Goal: Download file/media

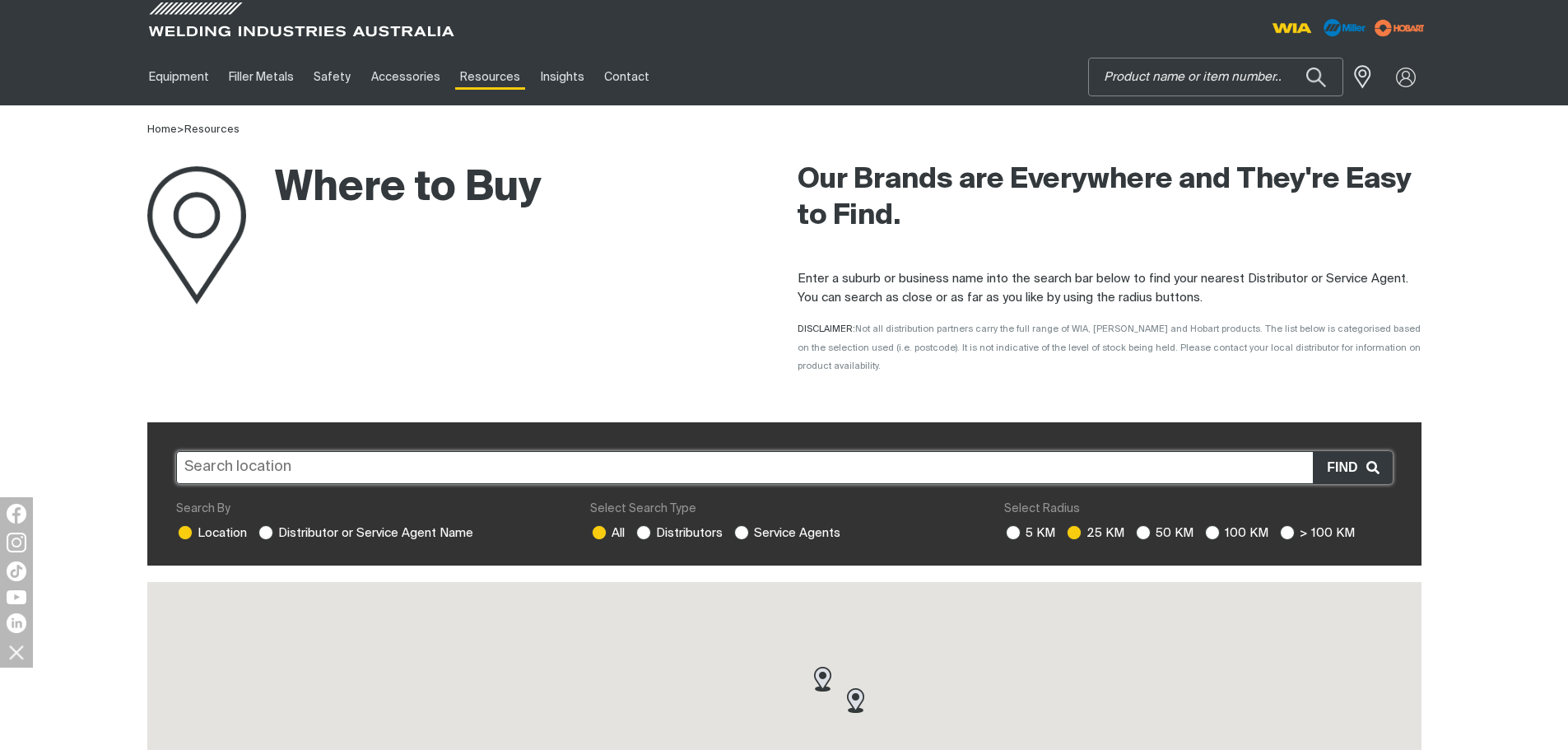
click at [1227, 65] on input "Search" at bounding box center [1215, 77] width 254 height 37
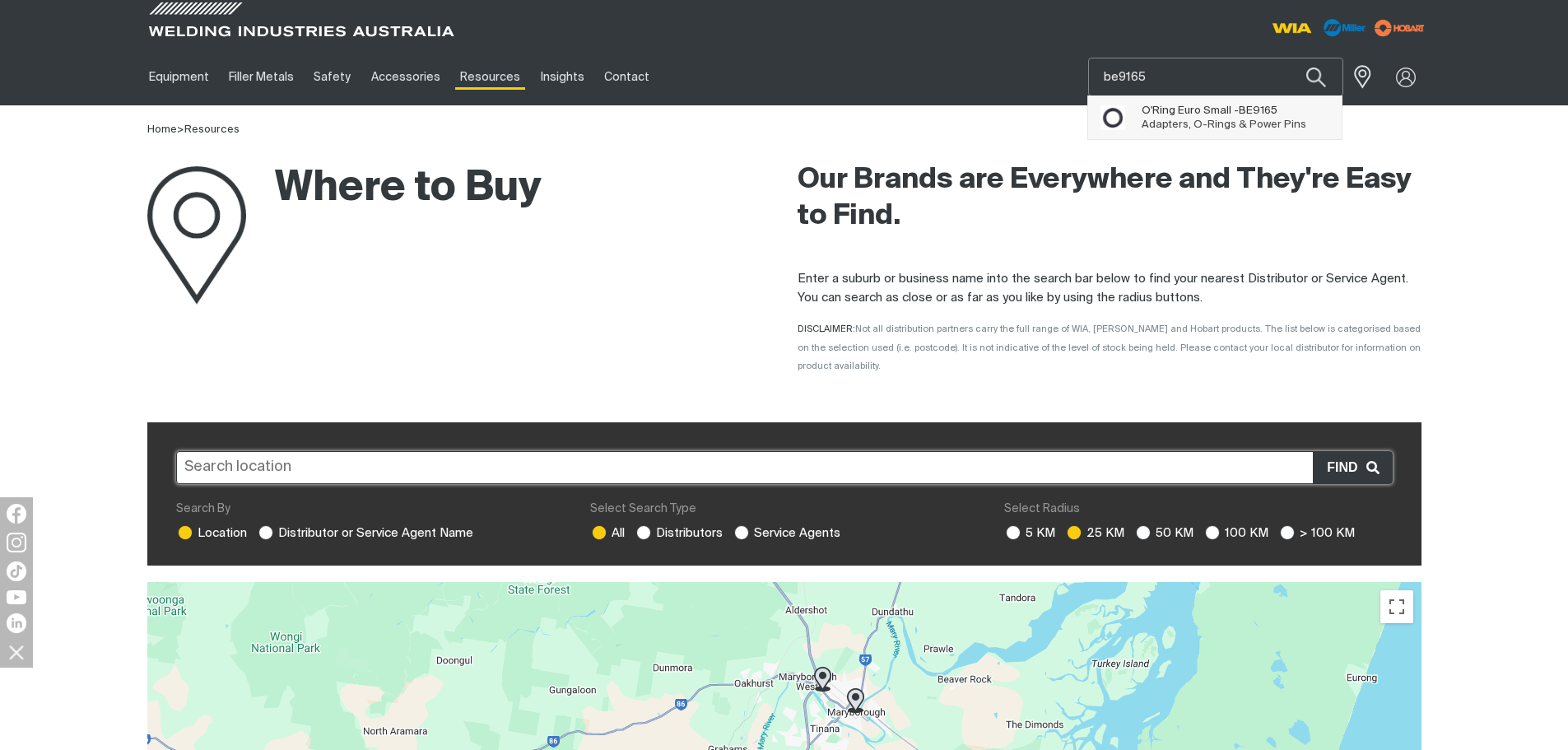
type input "be9165"
click at [1211, 116] on span "O'Ring Euro Small - BE9165" at bounding box center [1224, 110] width 165 height 14
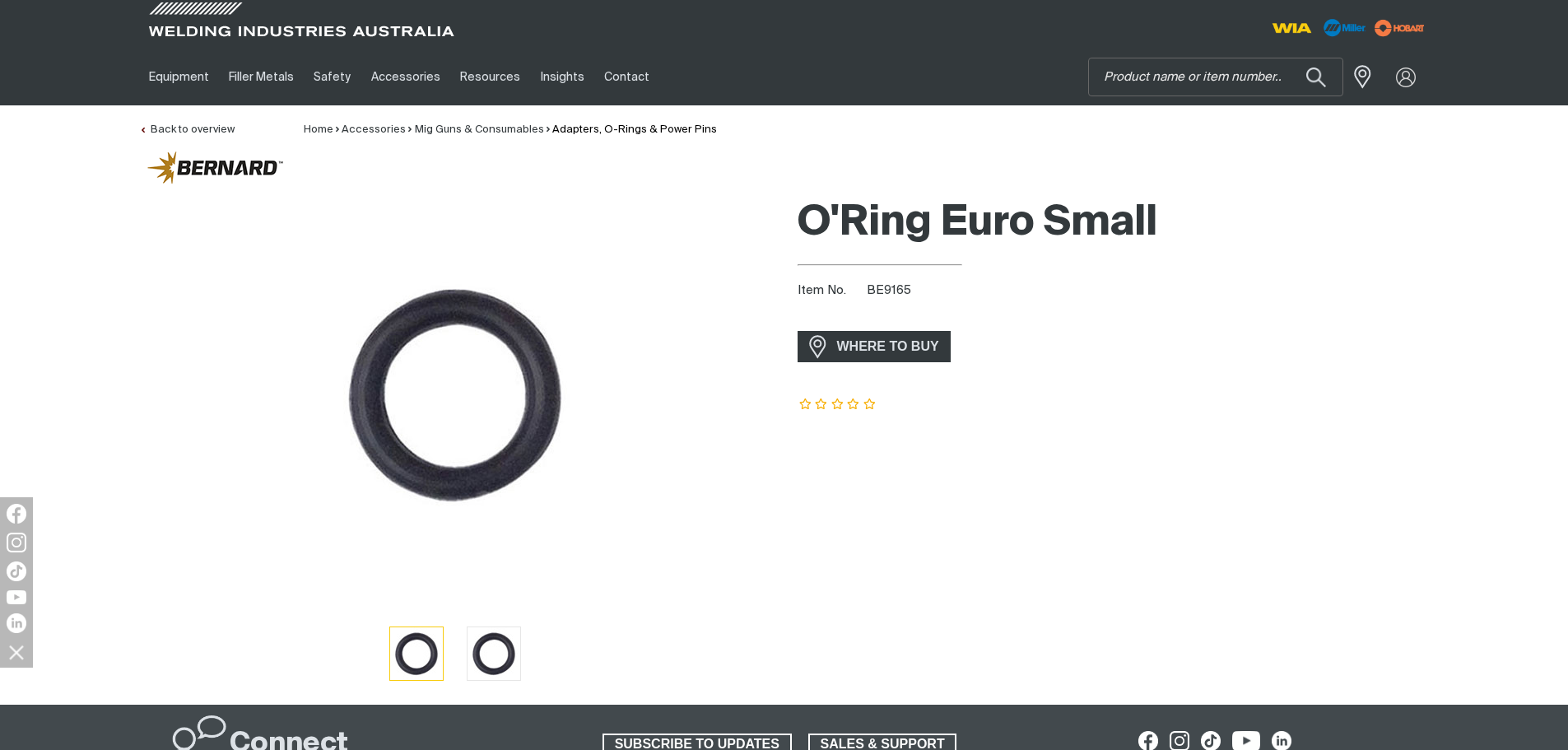
click at [883, 292] on span "BE9165" at bounding box center [889, 290] width 44 height 13
copy span "BE9165"
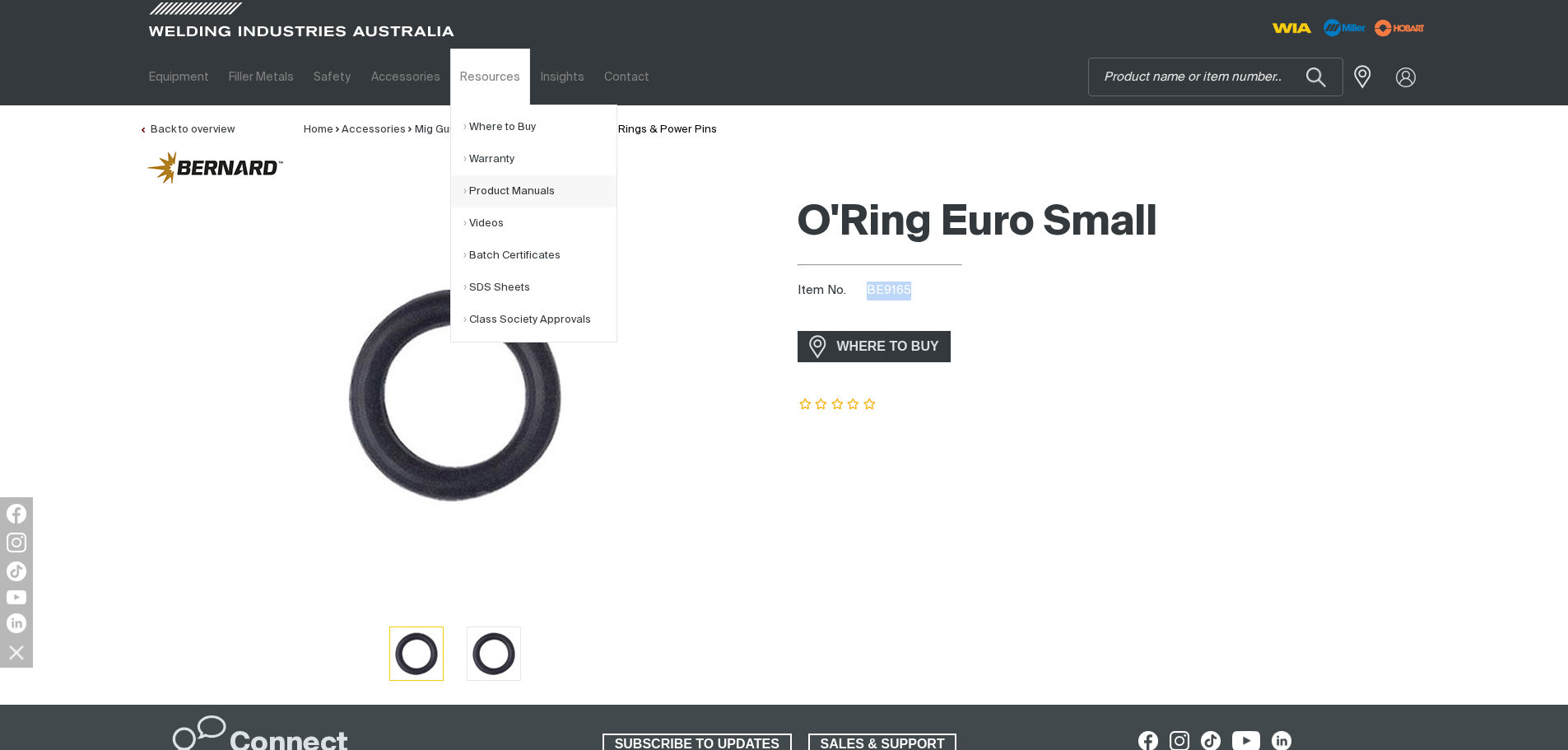
click at [492, 184] on link "Product Manuals" at bounding box center [540, 191] width 153 height 32
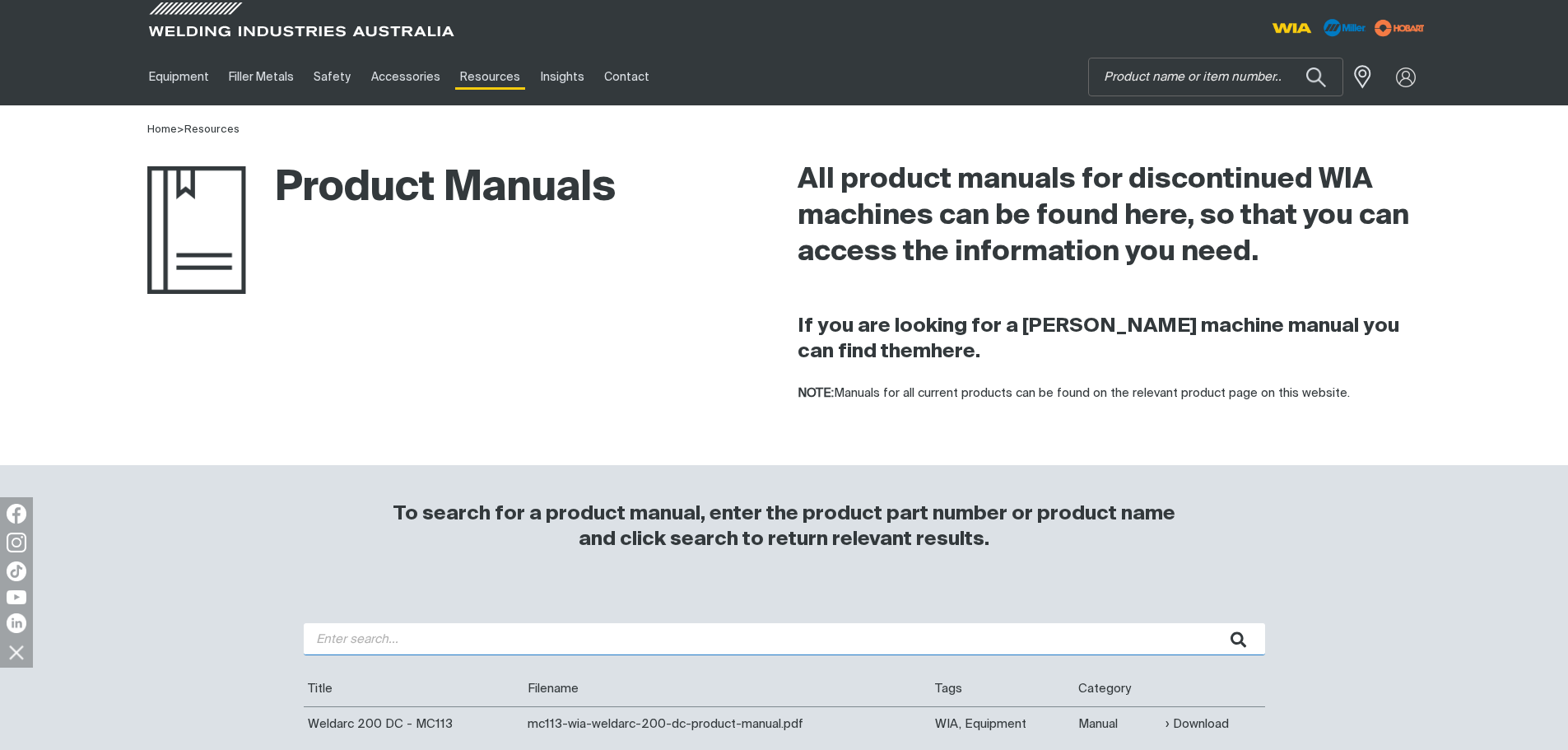
click at [481, 647] on input "search" at bounding box center [785, 640] width 962 height 32
type input "165i"
click at [1214, 623] on button "submit" at bounding box center [1239, 640] width 52 height 32
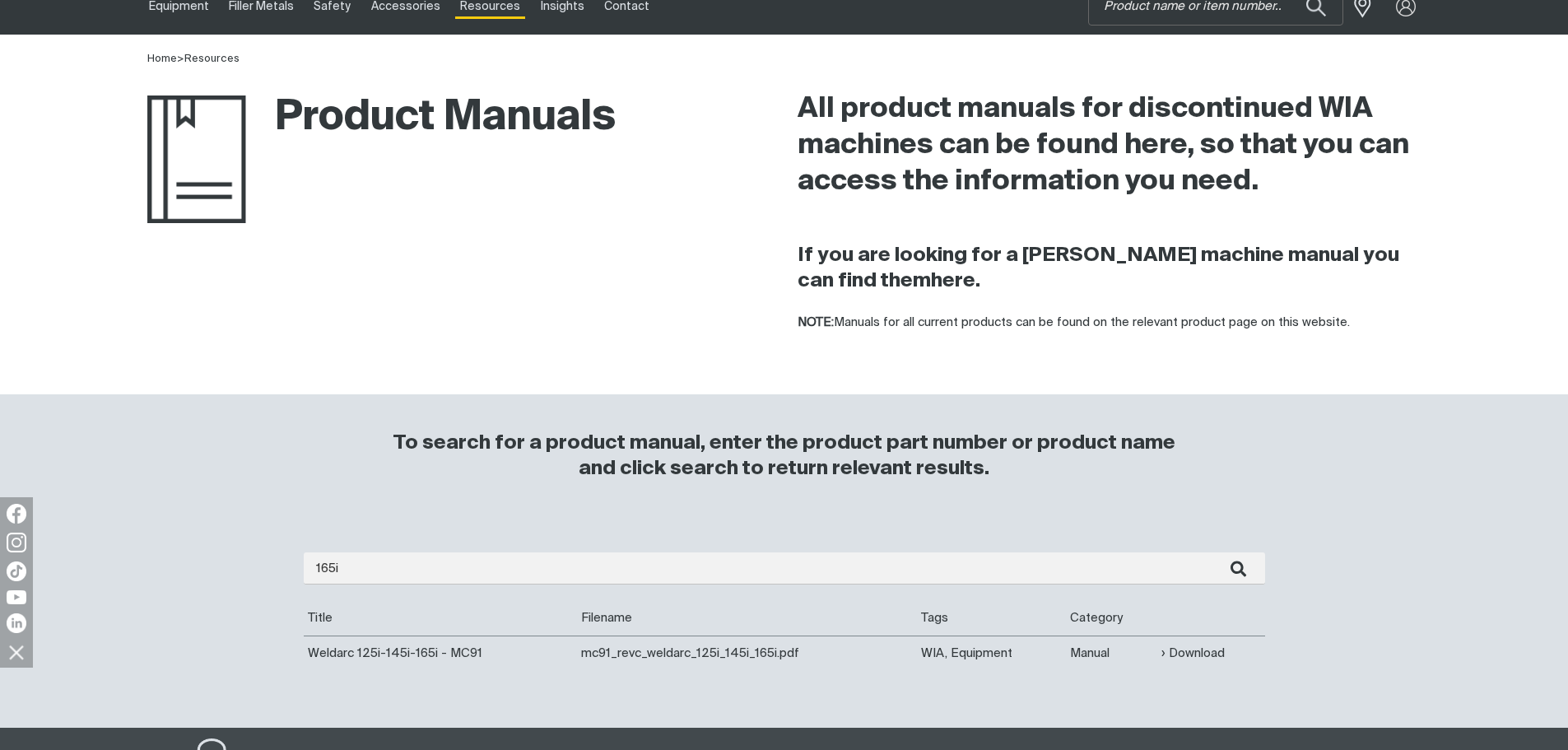
scroll to position [247, 0]
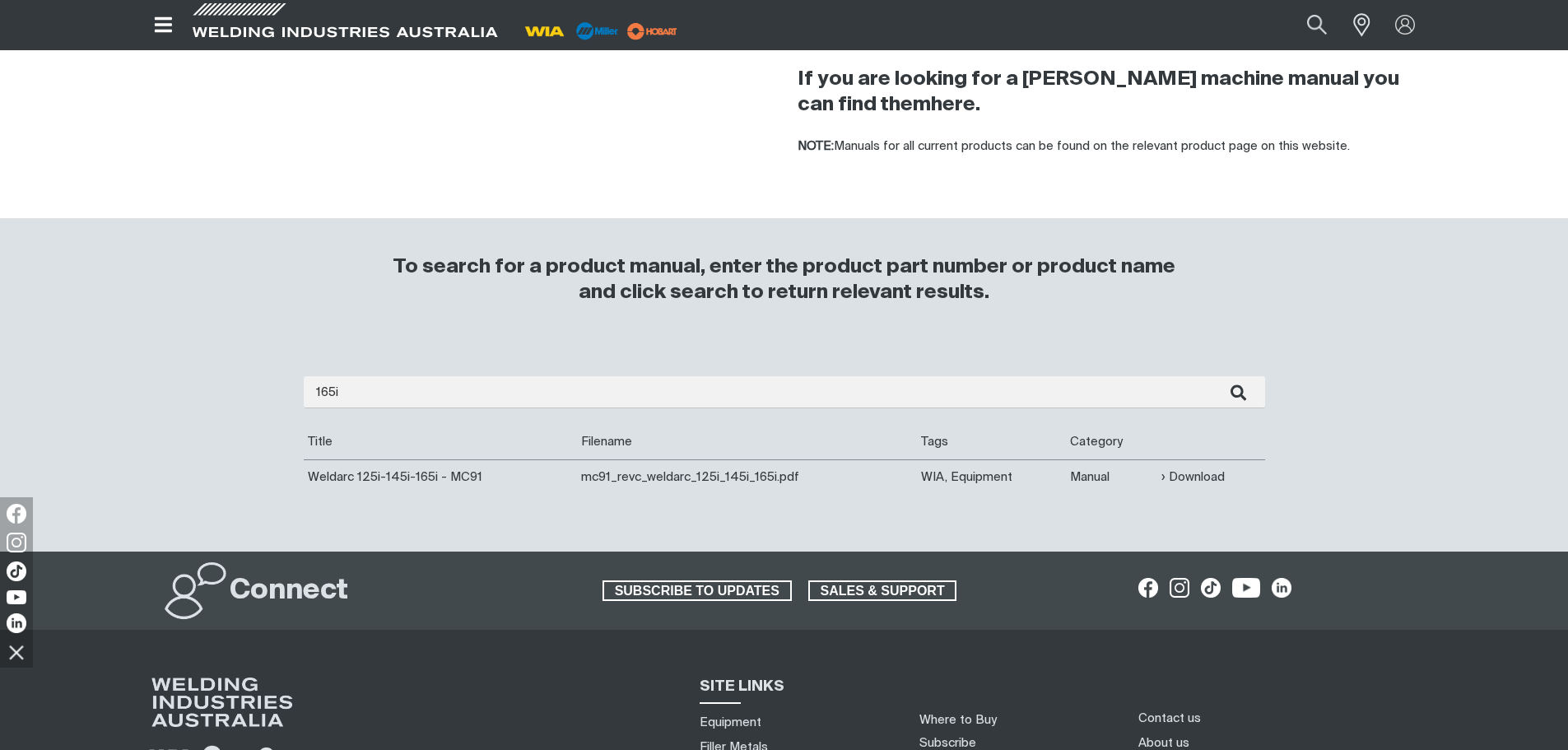
drag, startPoint x: 1195, startPoint y: 470, endPoint x: 1204, endPoint y: 510, distance: 41.0
click at [1196, 470] on link "Download" at bounding box center [1193, 477] width 64 height 19
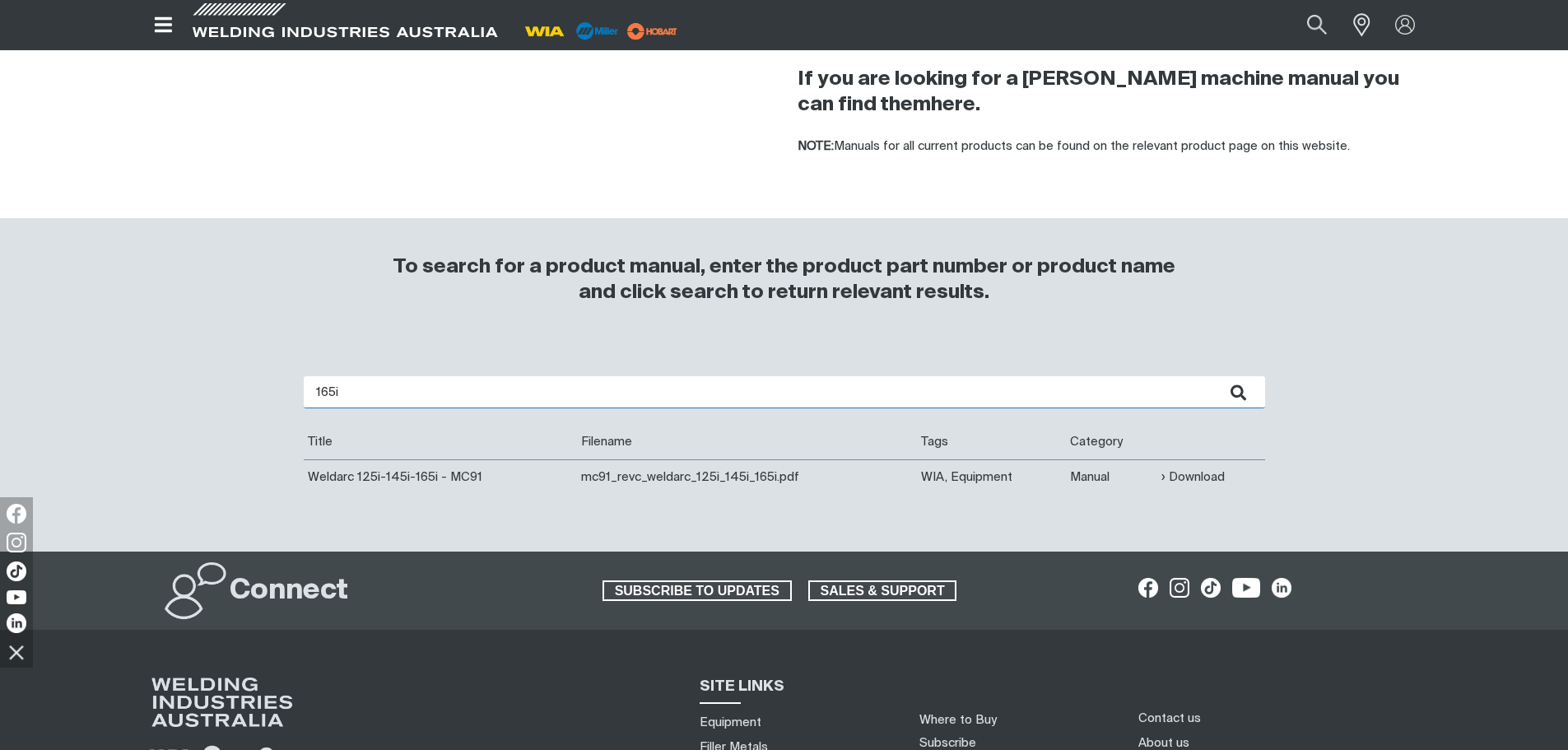
click at [439, 392] on input "165i" at bounding box center [785, 392] width 962 height 32
type input "mc114"
click at [1214, 376] on button "submit" at bounding box center [1239, 392] width 52 height 32
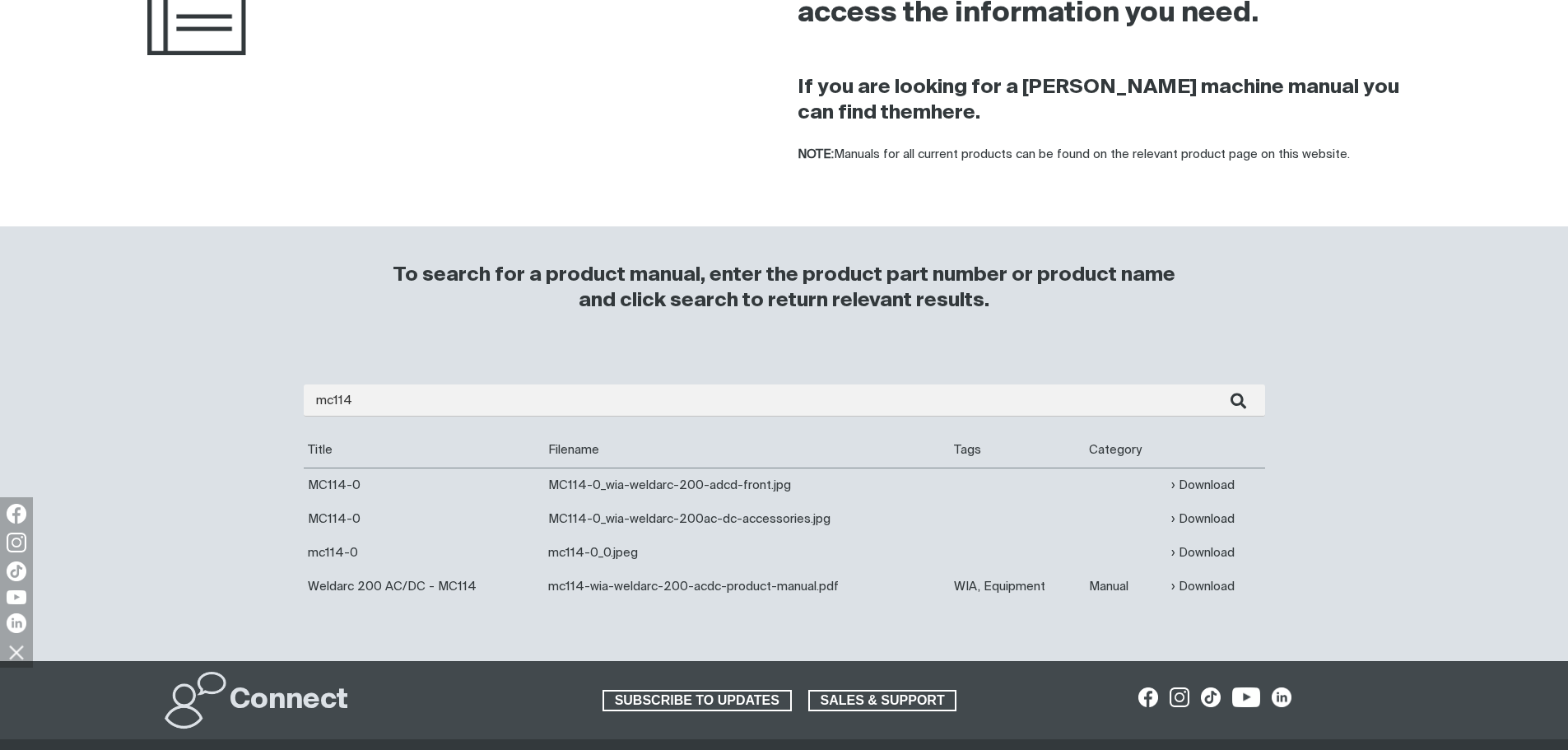
scroll to position [247, 0]
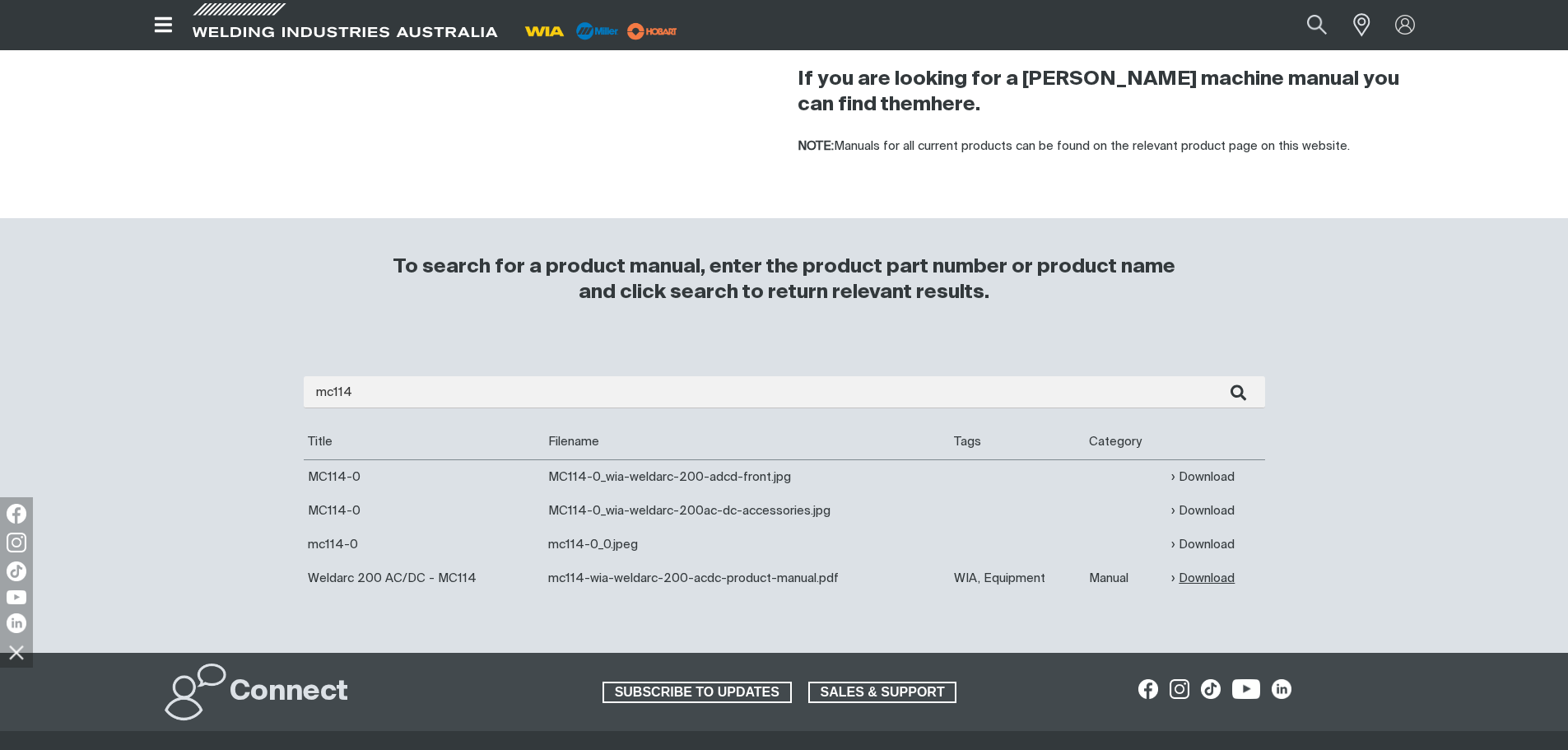
click at [1215, 575] on link "Download" at bounding box center [1203, 578] width 64 height 19
